Goal: Task Accomplishment & Management: Use online tool/utility

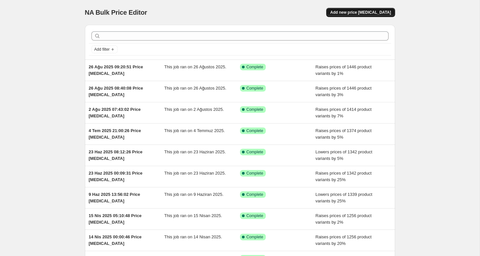
click at [366, 10] on span "Add new price [MEDICAL_DATA]" at bounding box center [360, 12] width 61 height 5
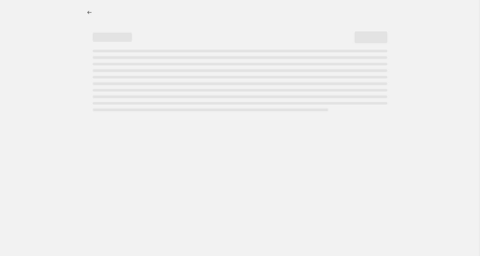
select select "percentage"
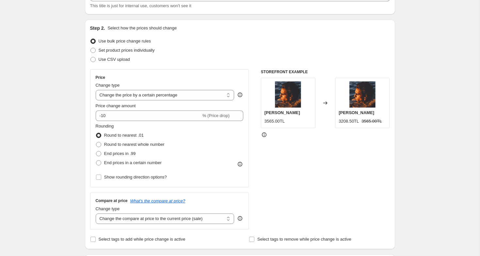
scroll to position [51, 0]
click at [100, 143] on span at bounding box center [98, 143] width 5 height 5
click at [96, 142] on input "Round to nearest whole number" at bounding box center [96, 141] width 0 height 0
radio input "true"
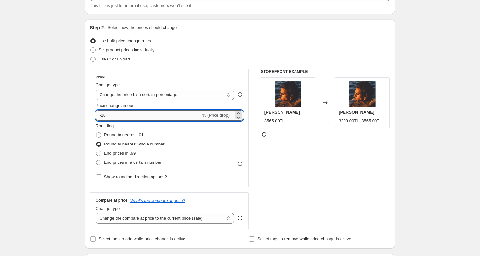
click at [120, 116] on input "-10" at bounding box center [149, 115] width 106 height 10
type input "-1"
type input "-20"
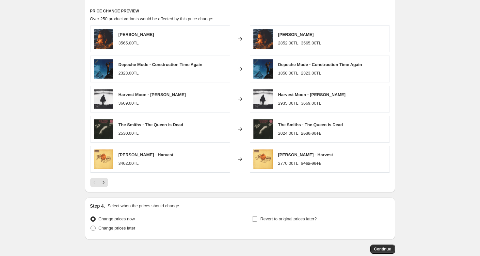
scroll to position [397, 0]
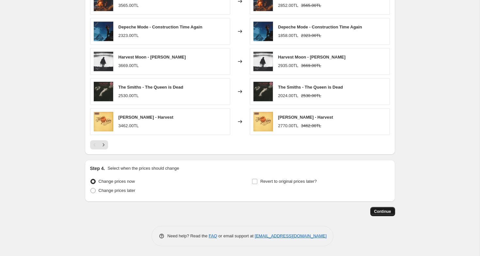
click at [382, 212] on span "Continue" at bounding box center [382, 211] width 17 height 5
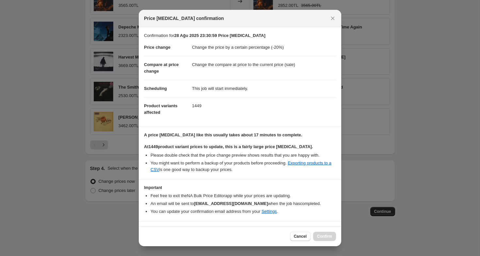
scroll to position [15, 0]
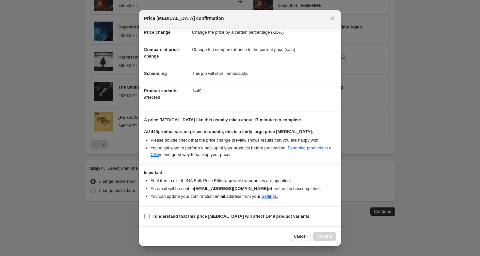
click at [147, 218] on input "I understand that this price [MEDICAL_DATA] will affect 1449 product variants" at bounding box center [146, 216] width 5 height 5
checkbox input "true"
click at [324, 240] on button "Confirm" at bounding box center [324, 236] width 23 height 9
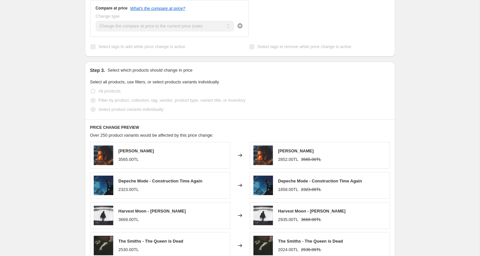
scroll to position [422, 0]
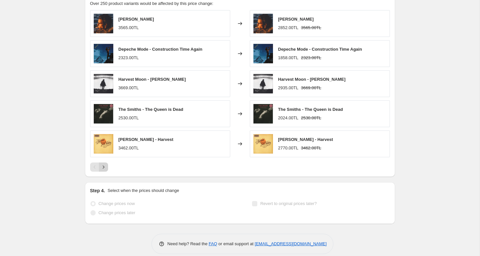
click at [103, 167] on icon "Next" at bounding box center [103, 167] width 7 height 7
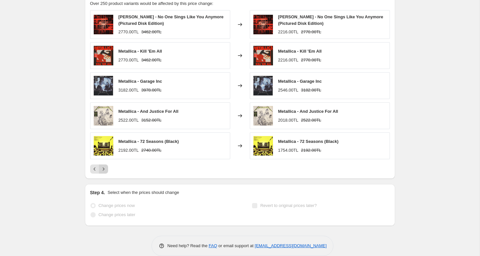
click at [104, 168] on icon "Next" at bounding box center [103, 169] width 7 height 7
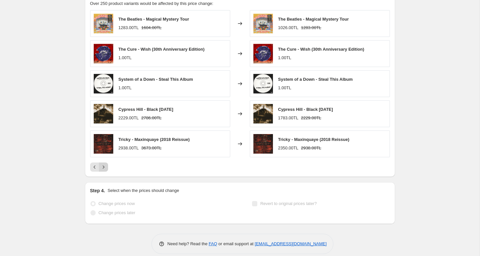
click at [105, 166] on icon "Next" at bounding box center [103, 167] width 7 height 7
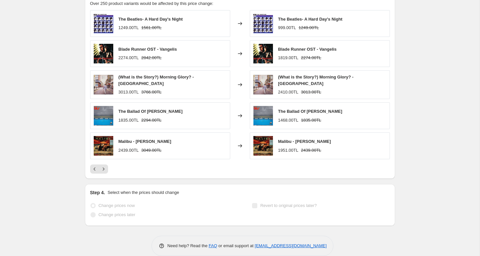
scroll to position [0, 0]
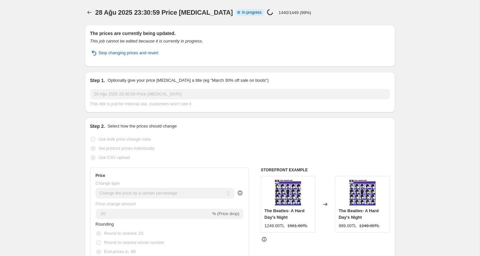
select select "percentage"
